Goal: Find contact information: Find contact information

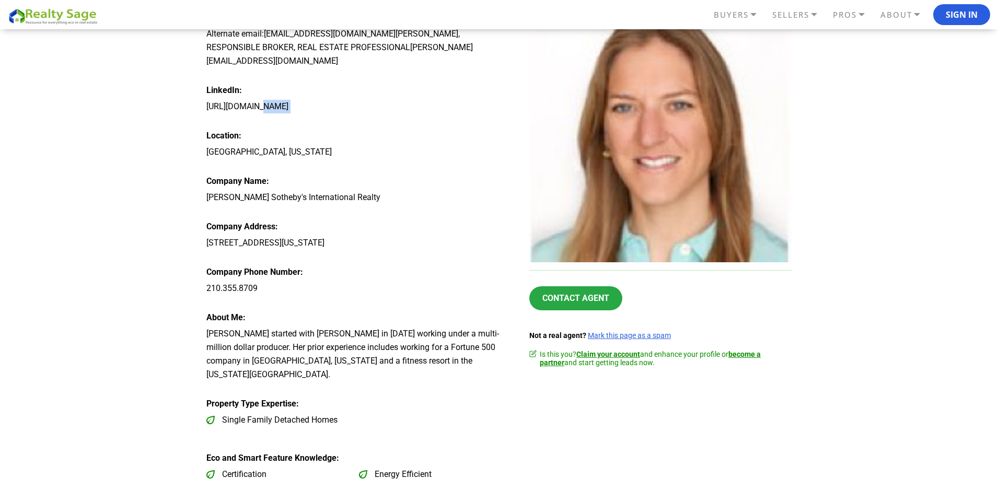
scroll to position [209, 0]
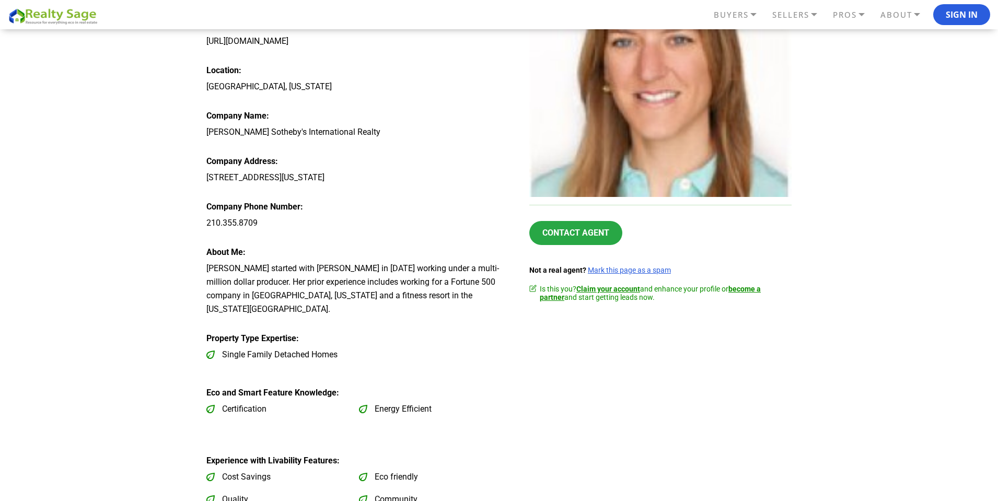
click at [247, 216] on div "210.355.8709" at bounding box center [359, 223] width 307 height 14
copy div "210.355.8709"
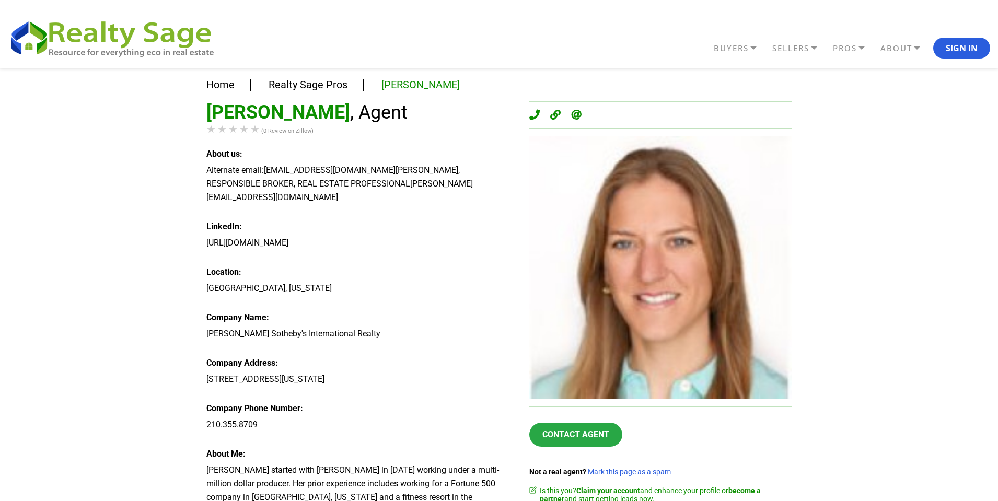
scroll to position [0, 0]
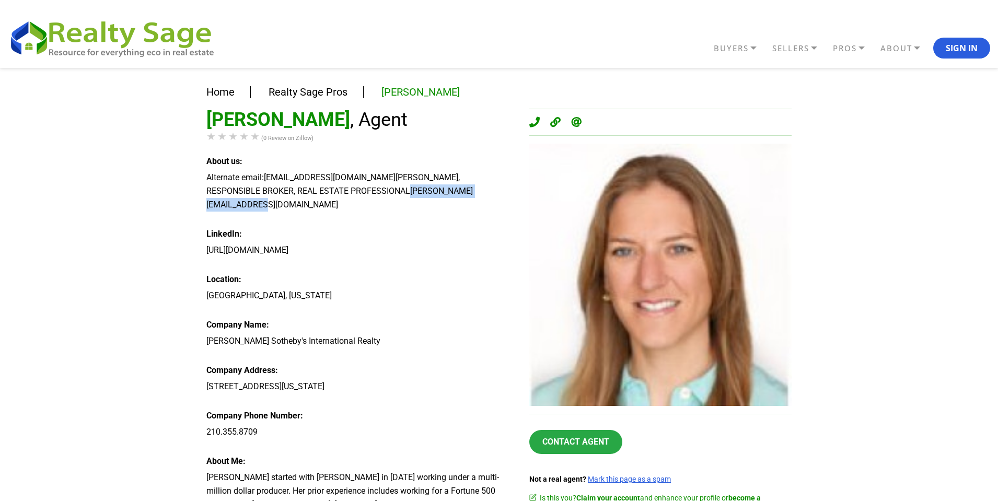
drag, startPoint x: 402, startPoint y: 190, endPoint x: 298, endPoint y: 187, distance: 104.0
click at [298, 186] on div "Alternate email: ktottenham@gmail.com J Kuper, RESPONSIBLE BROKER, REAL ESTATE …" at bounding box center [359, 191] width 307 height 41
copy div "j.kuper@sothebysrealty.com"
click at [571, 122] on icon at bounding box center [576, 122] width 10 height 10
click at [101, 43] on img at bounding box center [116, 38] width 217 height 42
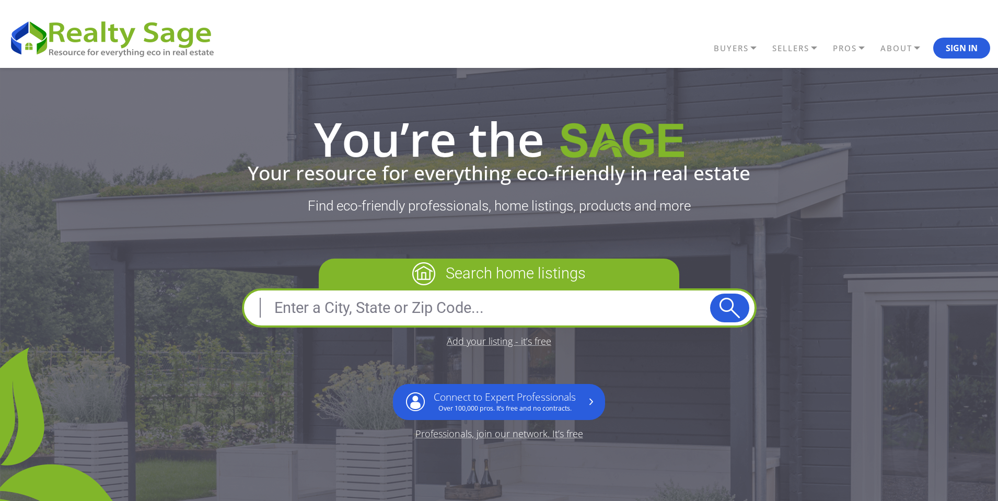
click at [271, 307] on input "text" at bounding box center [479, 308] width 461 height 26
click at [721, 310] on button "submit" at bounding box center [729, 308] width 39 height 29
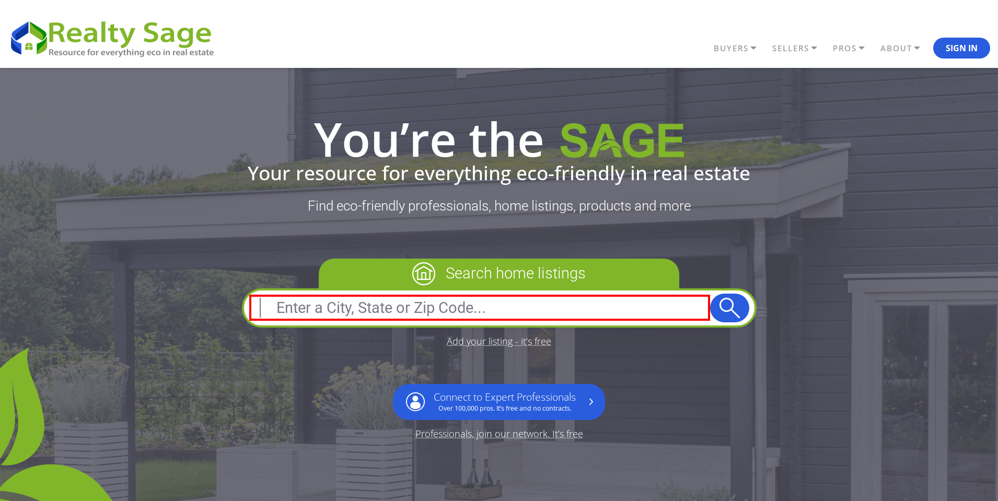
click at [473, 315] on input "text" at bounding box center [479, 308] width 461 height 26
click at [472, 305] on input "text" at bounding box center [479, 308] width 461 height 26
paste input "[PERSON_NAME]"
type input "[PERSON_NAME]"
click at [728, 307] on button "submit" at bounding box center [729, 308] width 39 height 29
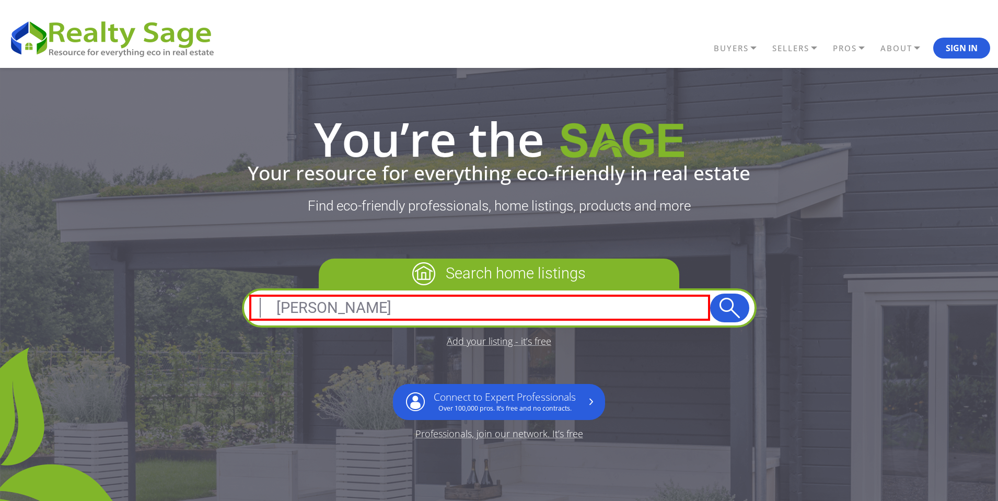
click at [753, 255] on div "You’re the Your resource for everything eco-friendly in real estate Find eco-fr…" at bounding box center [499, 280] width 998 height 425
